Goal: Go to known website: Access a specific website the user already knows

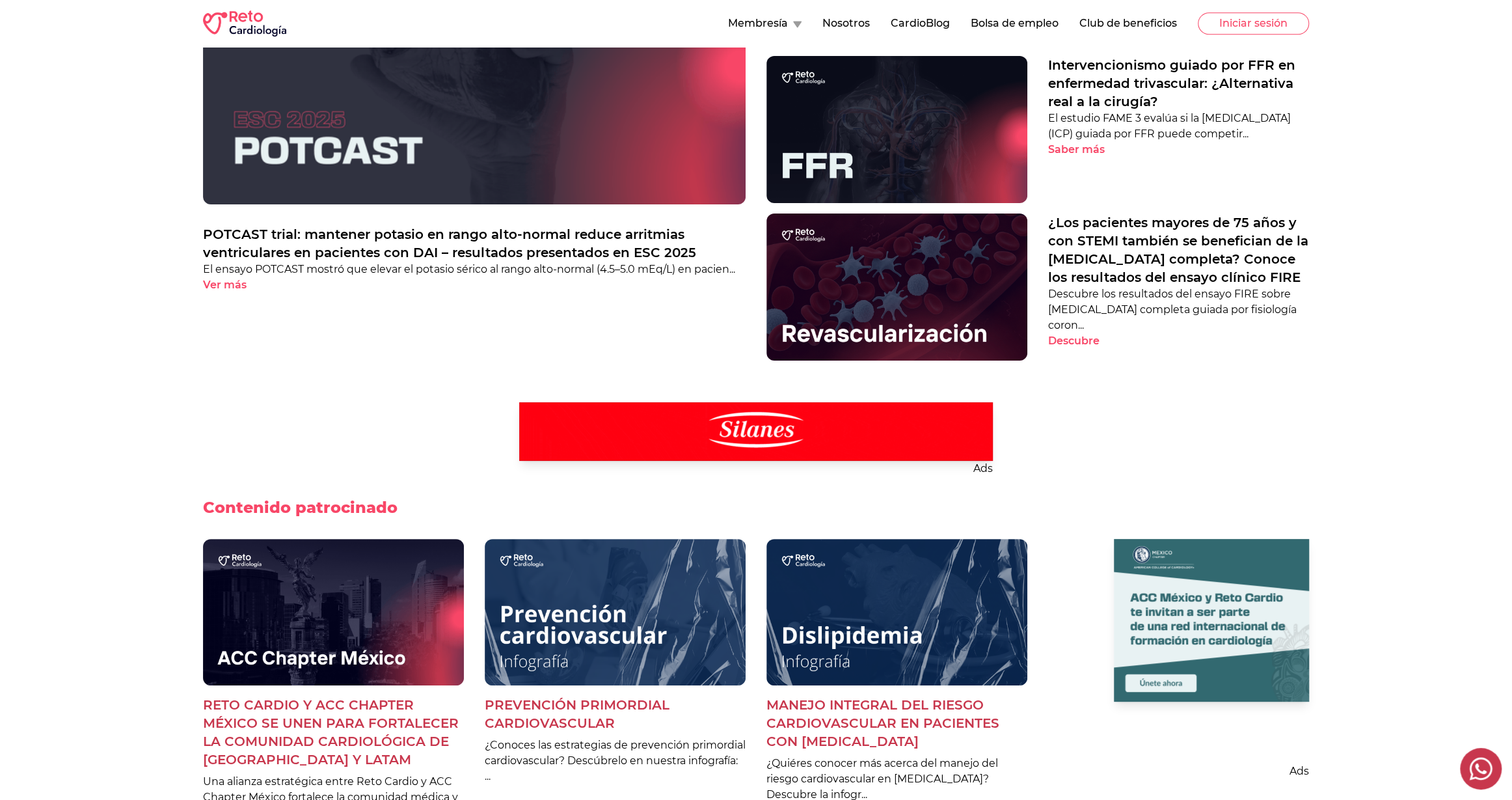
scroll to position [865, 0]
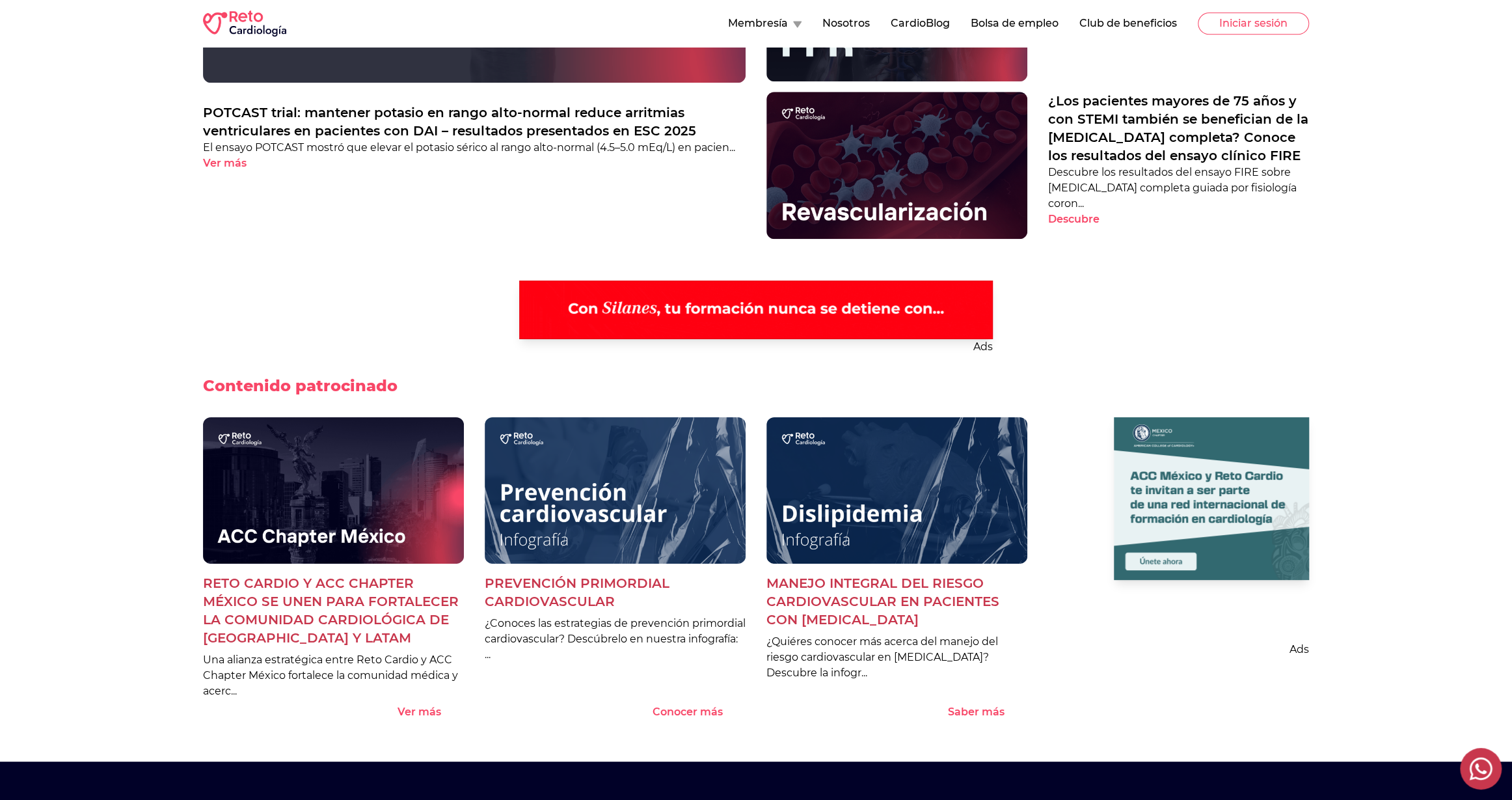
click at [226, 287] on div "Ads" at bounding box center [756, 328] width 1106 height 95
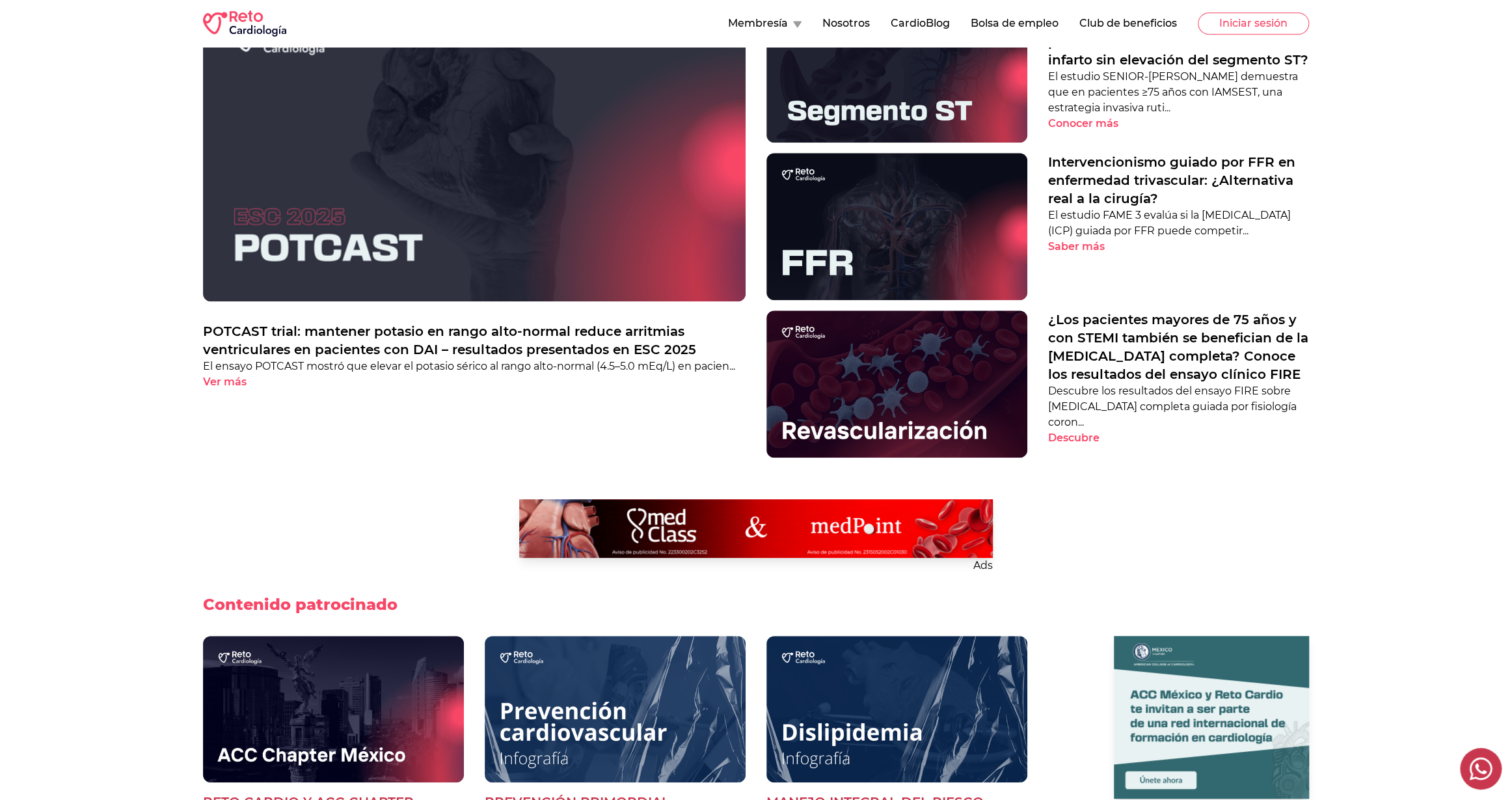
scroll to position [0, 0]
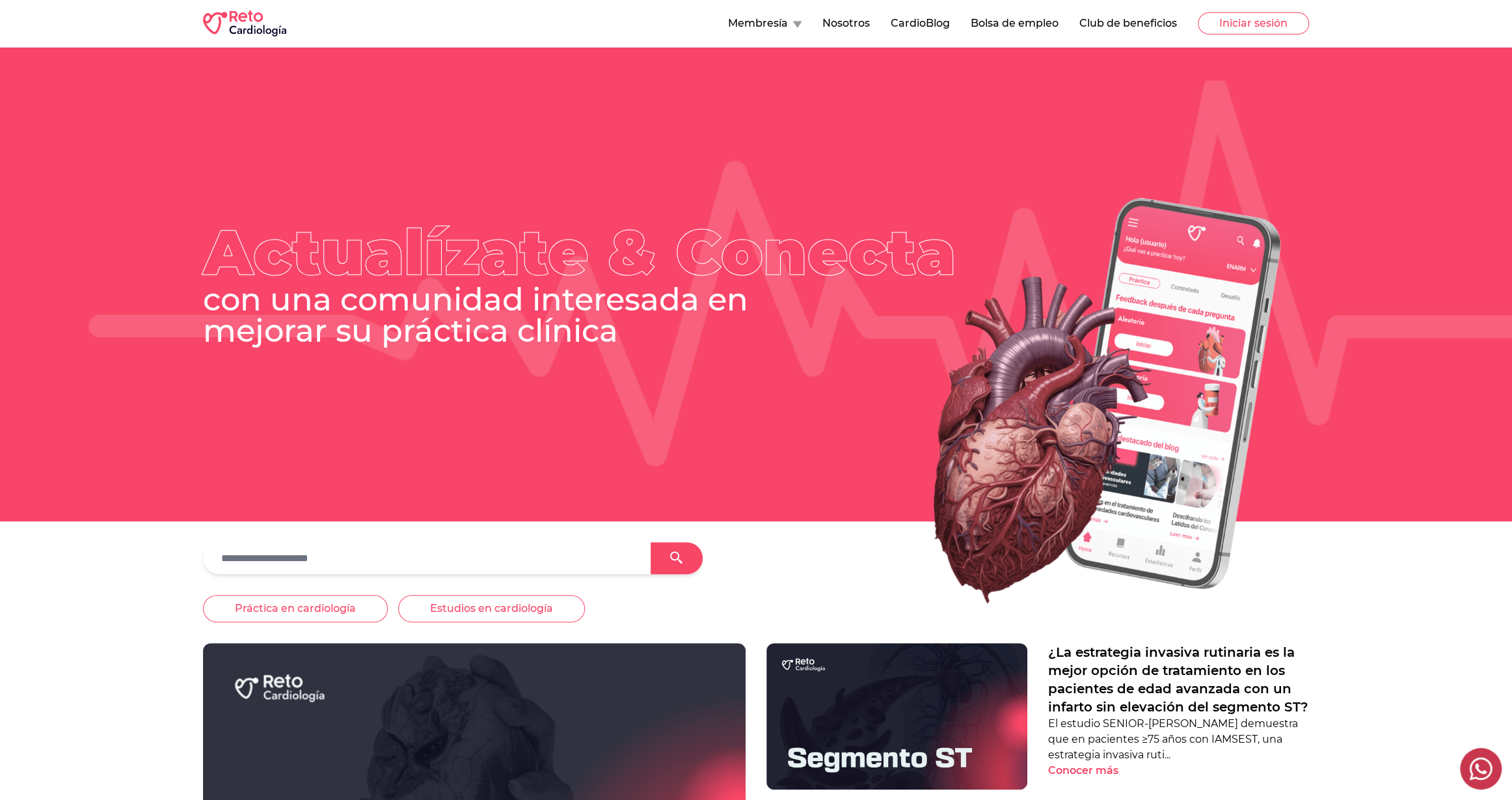
click at [188, 292] on div at bounding box center [756, 370] width 1512 height 495
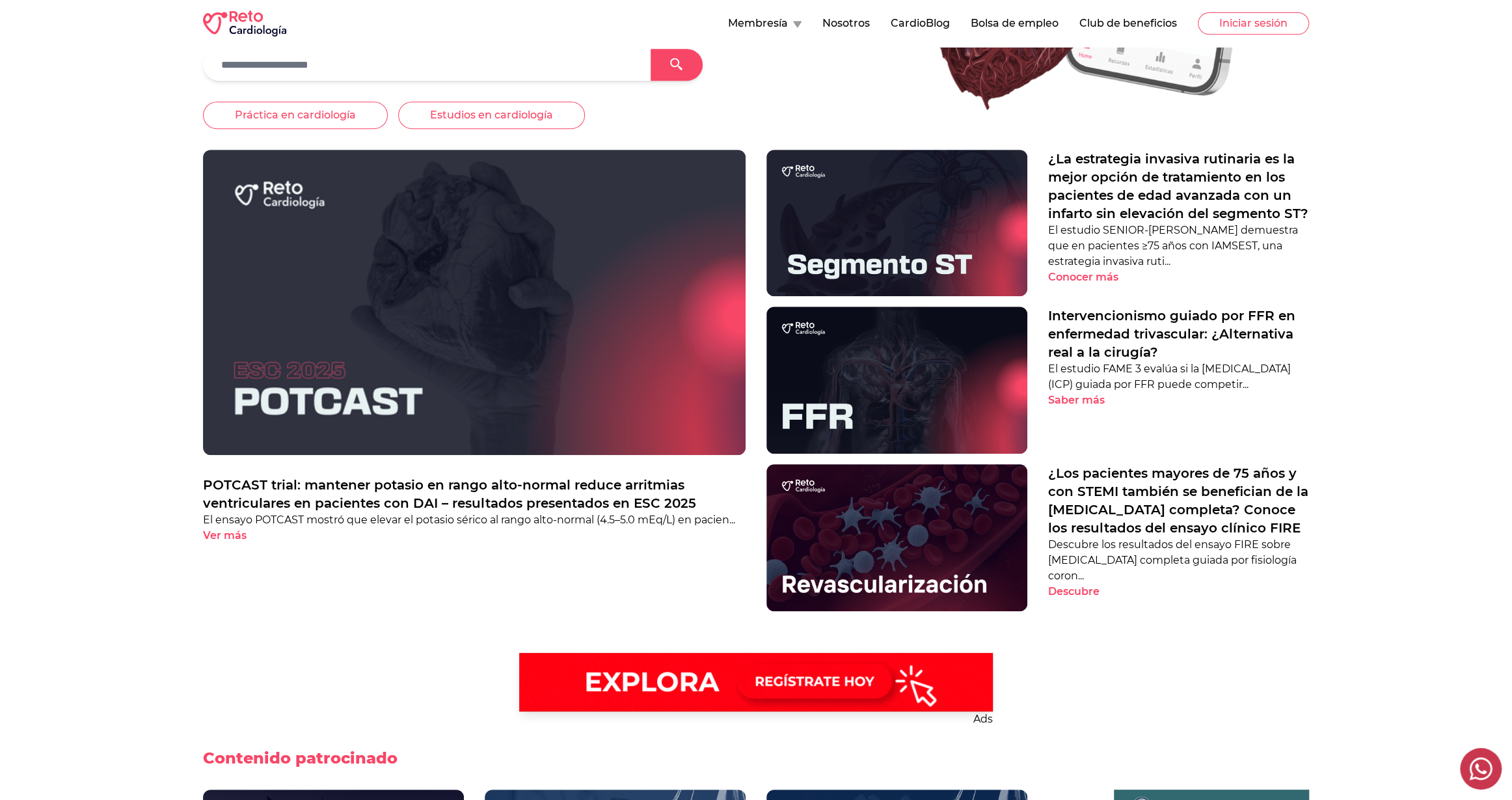
scroll to position [699, 0]
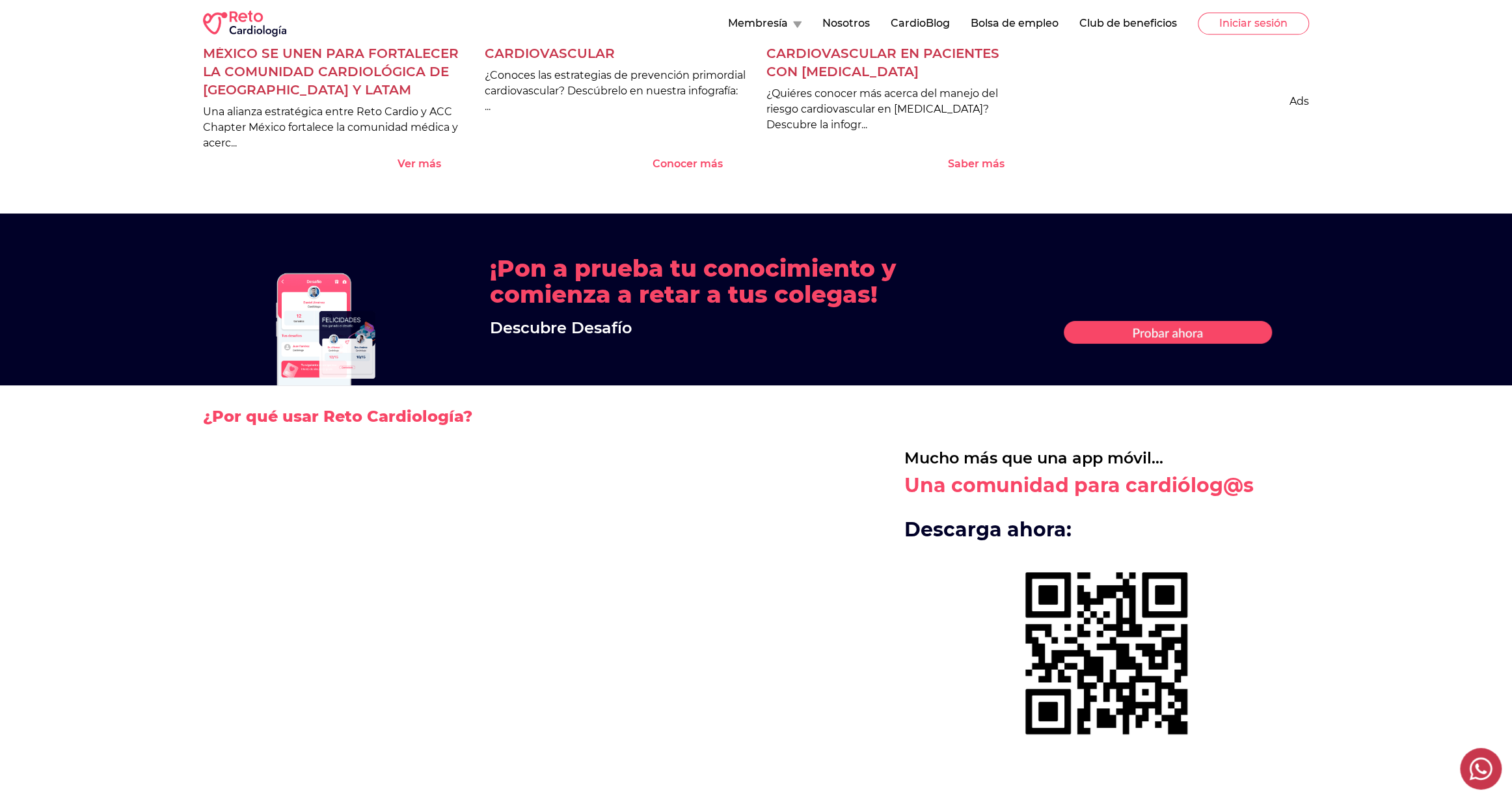
scroll to position [699, 0]
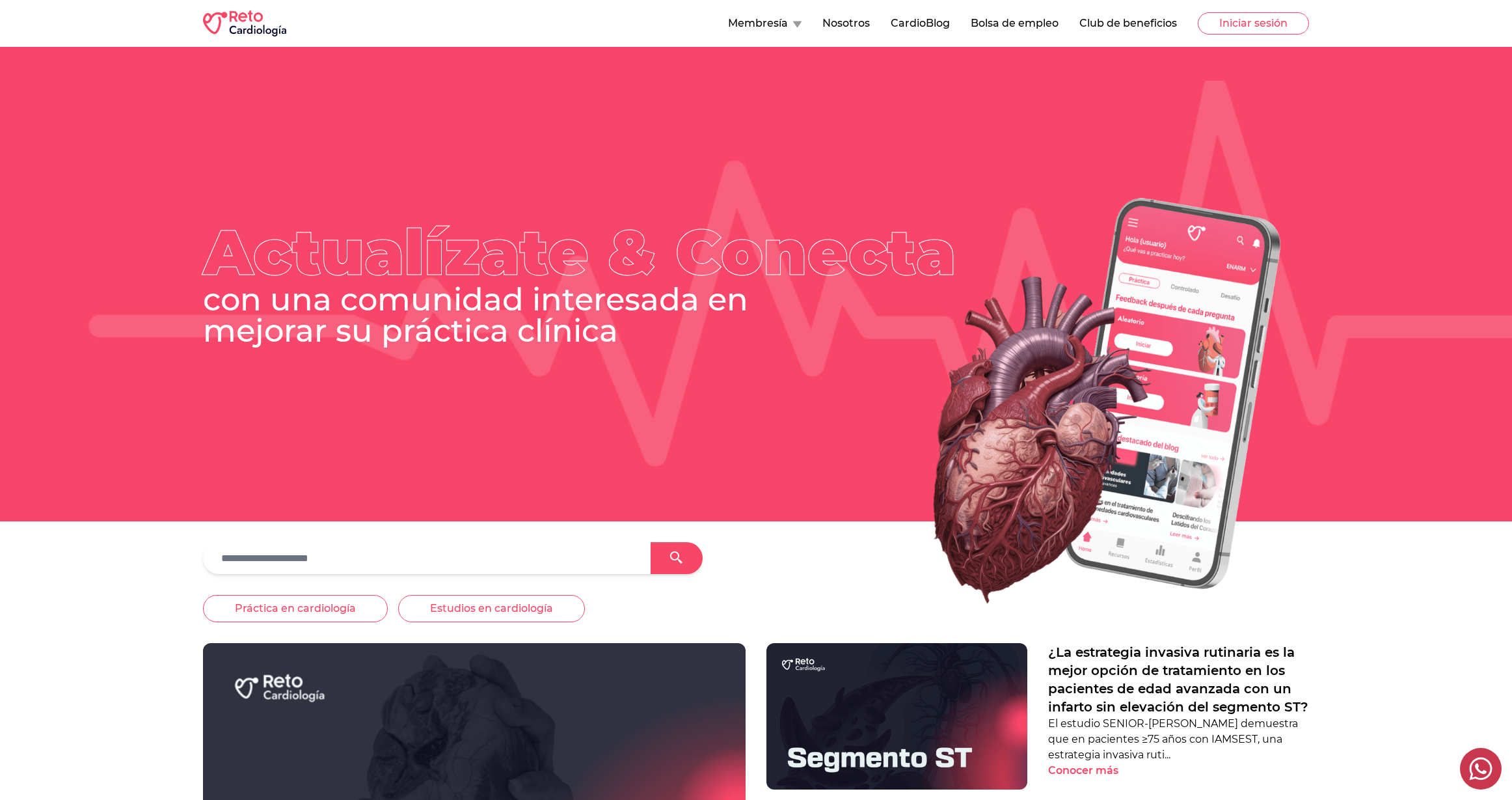
scroll to position [696, 0]
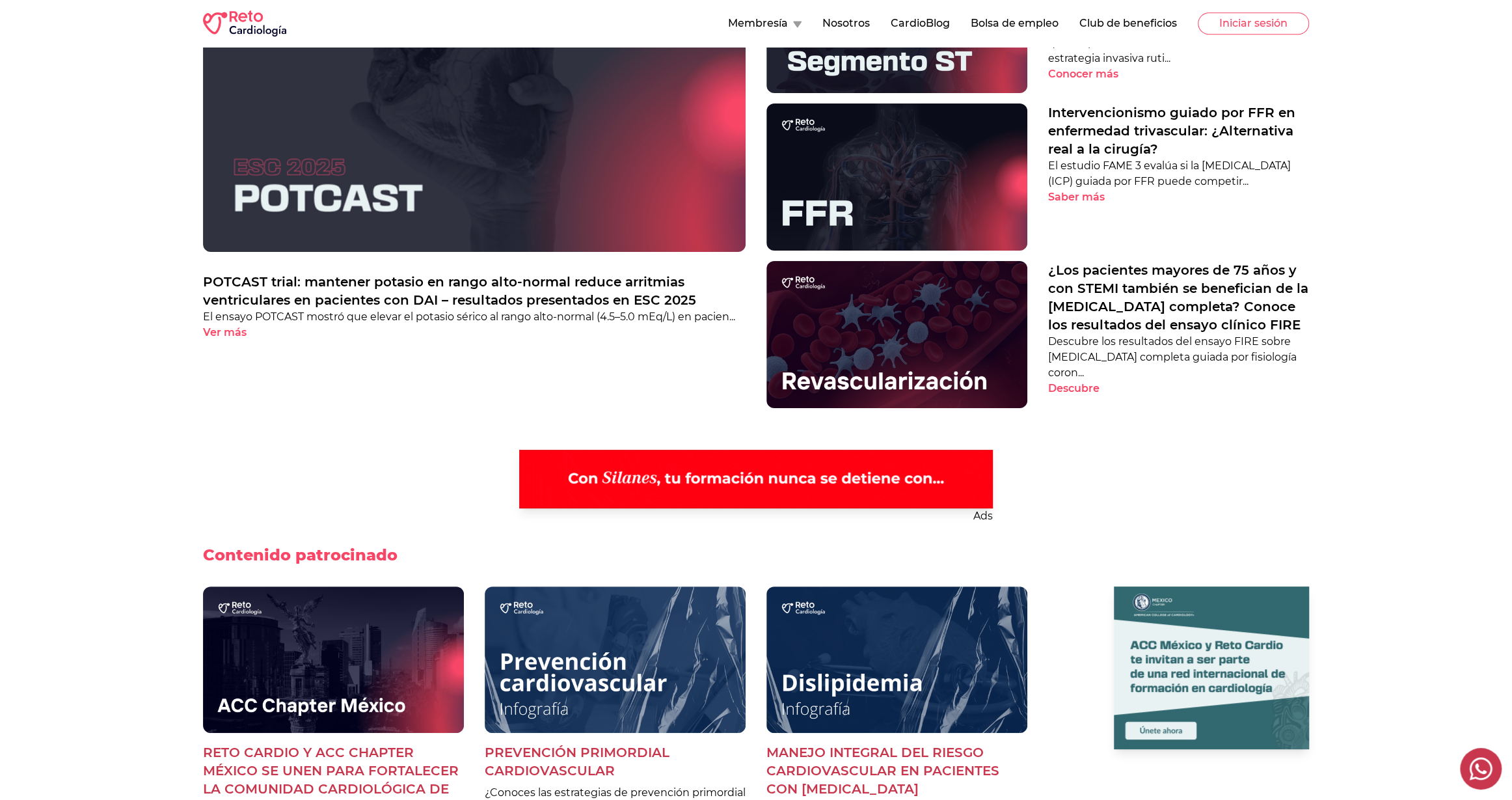
click at [900, 478] on 1 at bounding box center [756, 479] width 473 height 59
